Goal: Transaction & Acquisition: Subscribe to service/newsletter

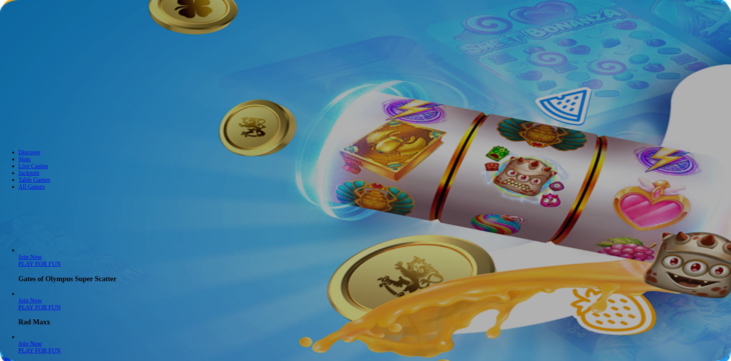
click at [40, 31] on span "Log in" at bounding box center [40, 28] width 14 height 6
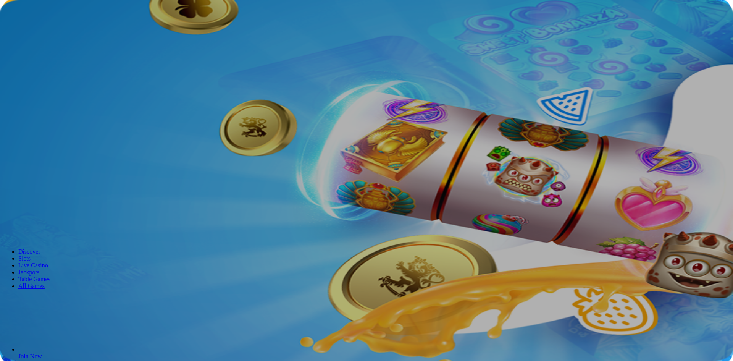
type input "**********"
click at [23, 154] on button "Log In" at bounding box center [13, 158] width 20 height 8
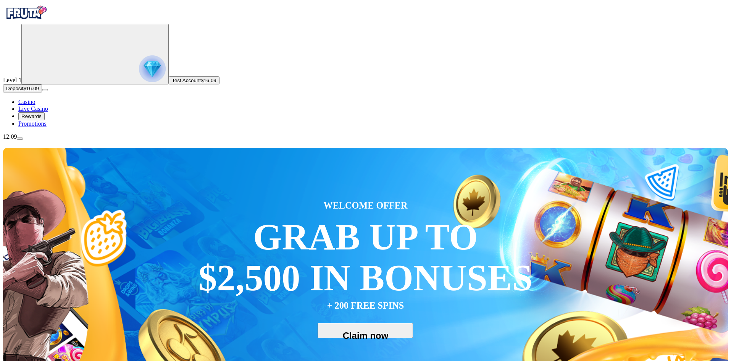
click at [47, 127] on span "Promotions" at bounding box center [32, 123] width 28 height 6
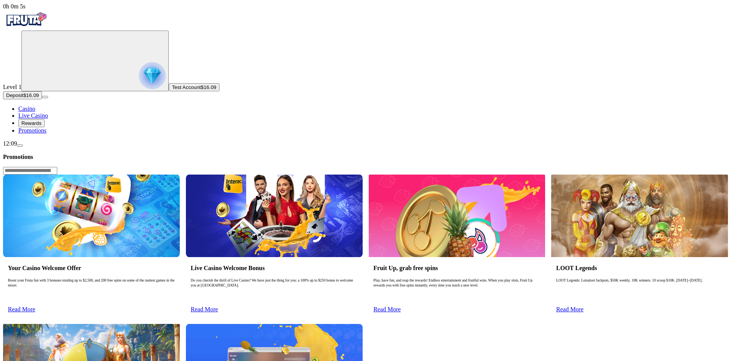
click at [584, 306] on link "Read More" at bounding box center [569, 309] width 27 height 6
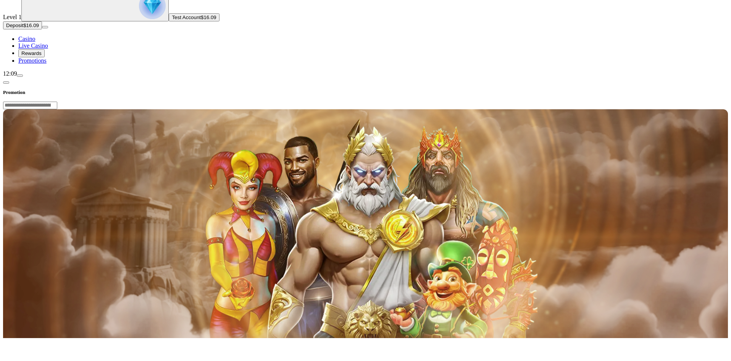
scroll to position [76, 0]
